Goal: Task Accomplishment & Management: Complete application form

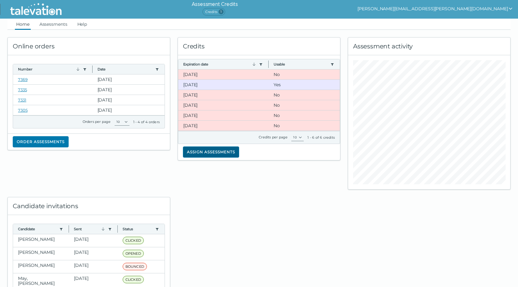
click at [219, 151] on button "Assign assessments" at bounding box center [211, 152] width 56 height 11
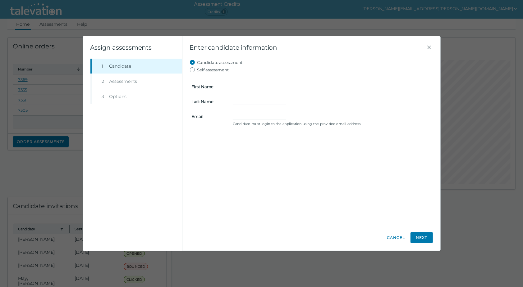
click at [240, 85] on input "First Name" at bounding box center [259, 86] width 53 height 7
type input "j"
type input "[PERSON_NAME]"
type input "[EMAIL_ADDRESS][DOMAIN_NAME]"
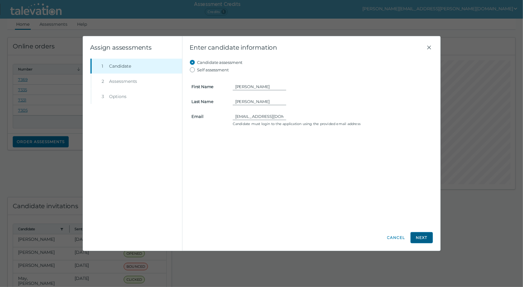
click at [415, 236] on button "Next" at bounding box center [421, 237] width 22 height 11
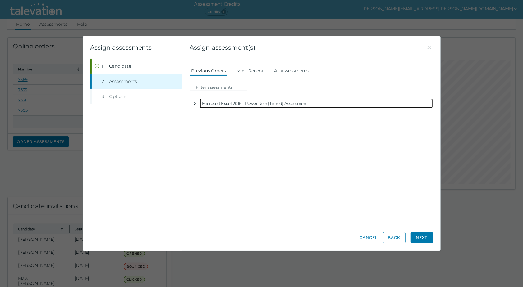
click at [194, 102] on icon "button" at bounding box center [194, 103] width 5 height 5
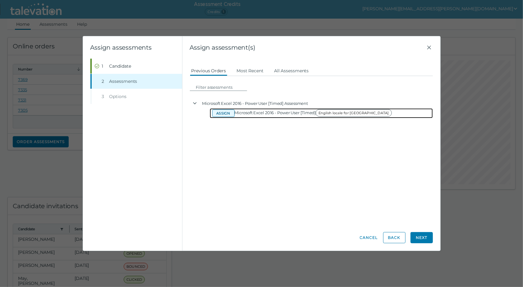
click at [224, 112] on button "Assign" at bounding box center [223, 113] width 22 height 7
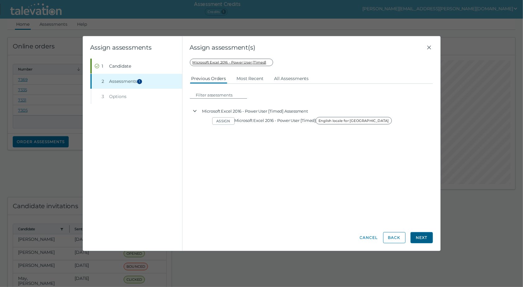
click at [423, 238] on button "Next" at bounding box center [421, 237] width 22 height 11
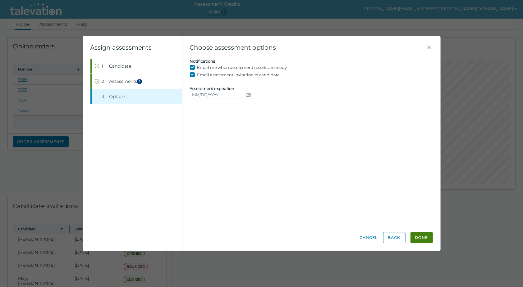
click at [208, 94] on input "Assessment expiration" at bounding box center [216, 94] width 53 height 7
click at [246, 96] on icon "Choose date" at bounding box center [248, 94] width 5 height 5
click at [258, 143] on button "10" at bounding box center [256, 145] width 11 height 11
type input "[DATE]"
click at [421, 238] on button "Done" at bounding box center [421, 237] width 22 height 11
